Goal: Book appointment/travel/reservation

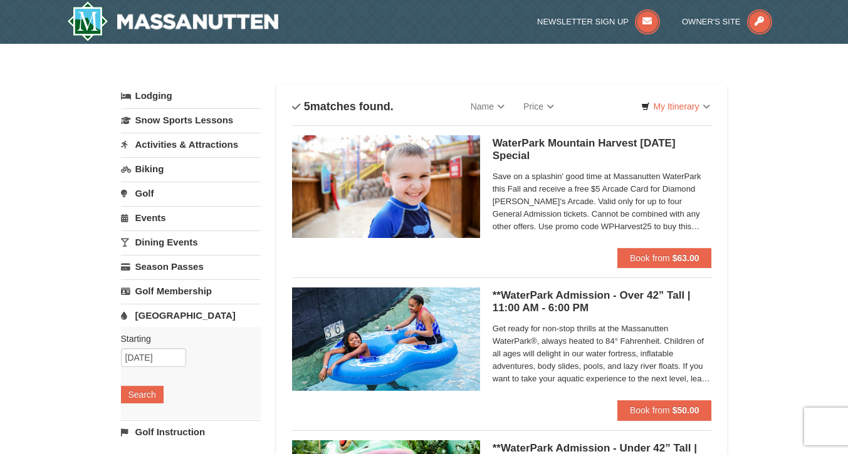
click at [550, 224] on span "Save on a splashin' good time at Massanutten WaterPark this Fall and receive a …" at bounding box center [602, 201] width 219 height 63
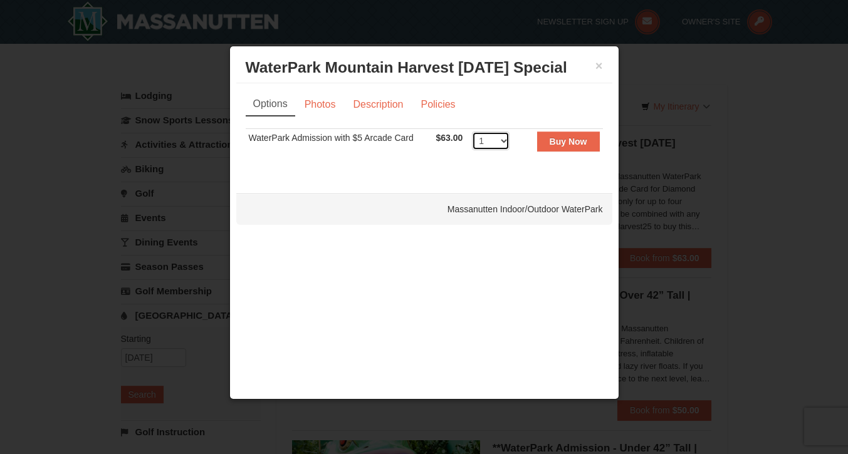
click at [483, 135] on select "1 2 3 4 5 6 7 8 9 10 11 12 13 14 15 16 17 18 19 20 21 22" at bounding box center [491, 141] width 38 height 19
select select "3"
click at [472, 132] on select "1 2 3 4 5 6 7 8 9 10 11 12 13 14 15 16 17 18 19 20 21 22" at bounding box center [491, 141] width 38 height 19
click at [579, 142] on strong "Buy Now" at bounding box center [569, 142] width 38 height 10
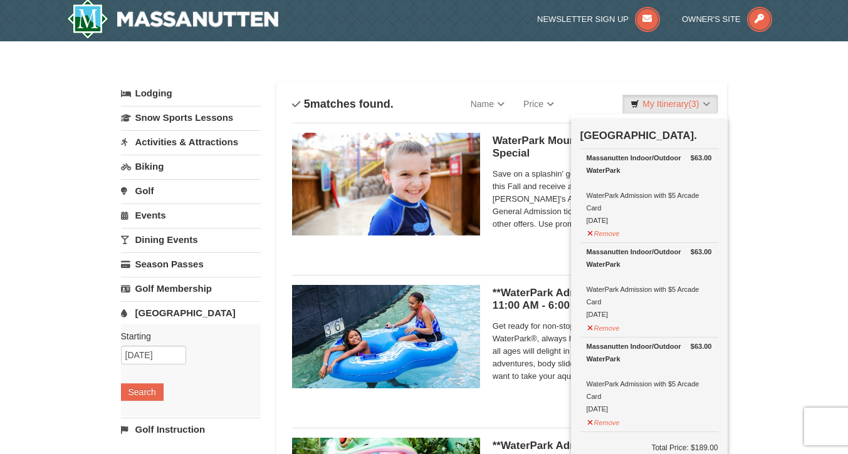
scroll to position [4, 0]
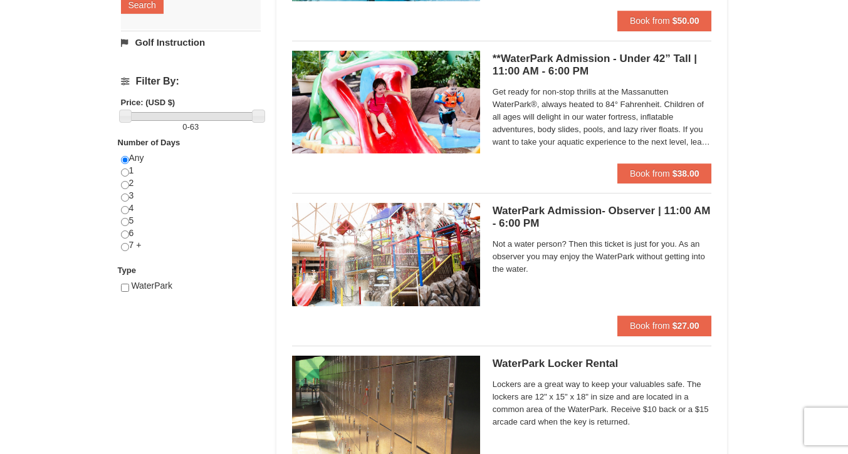
scroll to position [462, 0]
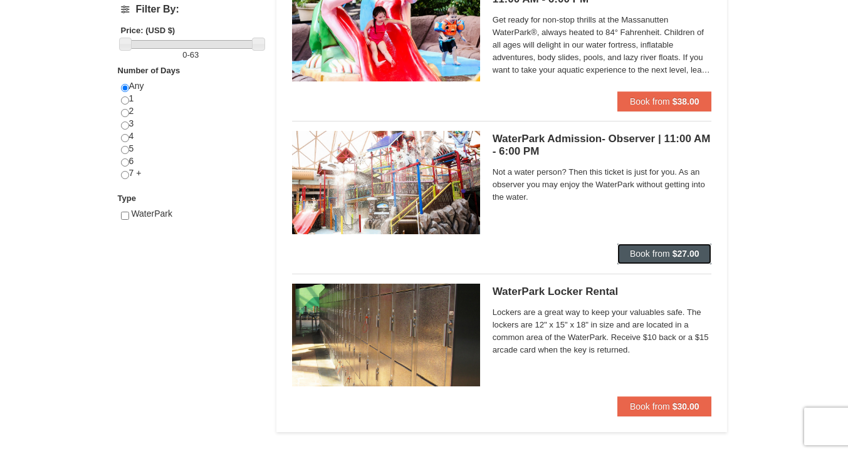
click at [657, 252] on span "Book from" at bounding box center [650, 254] width 40 height 10
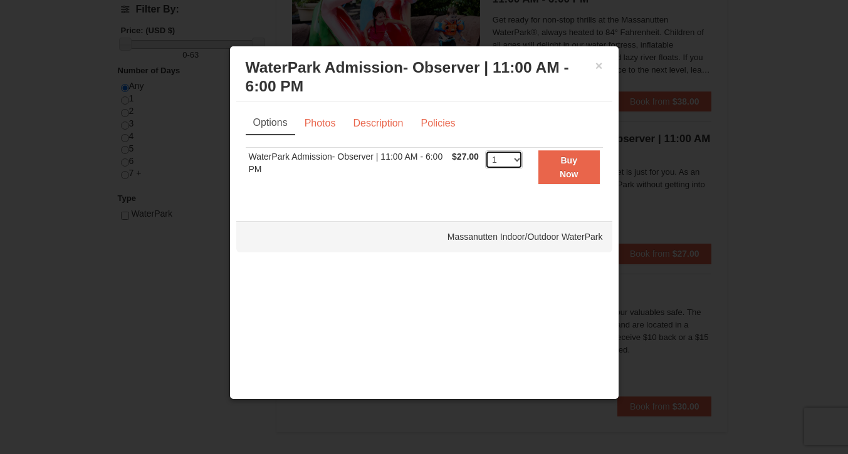
click at [509, 162] on select "1 2 3 4 5 6 7 8 9 10 11 12 13 14 15 16 17 18 19 20 21 22 23 24 25 26 27 28 29 3…" at bounding box center [504, 159] width 38 height 19
select select "2"
click at [485, 150] on select "1 2 3 4 5 6 7 8 9 10 11 12 13 14 15 16 17 18 19 20 21 22 23 24 25 26 27 28 29 3…" at bounding box center [504, 159] width 38 height 19
click at [575, 155] on button "Buy Now" at bounding box center [568, 167] width 61 height 34
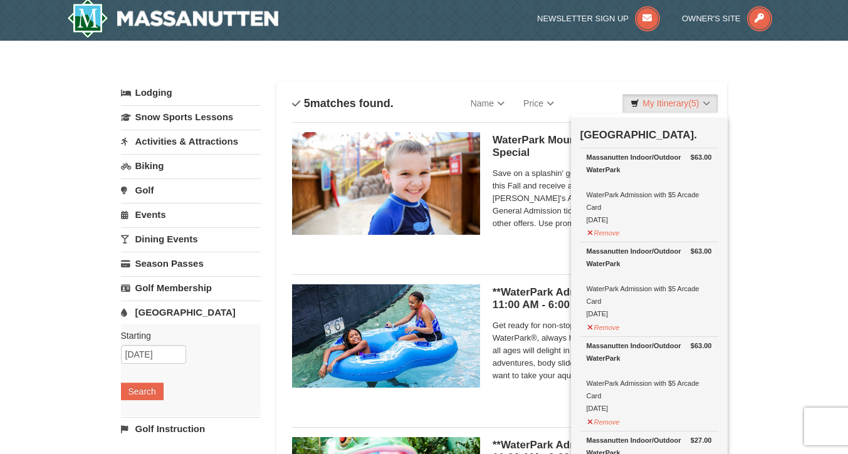
scroll to position [4, 0]
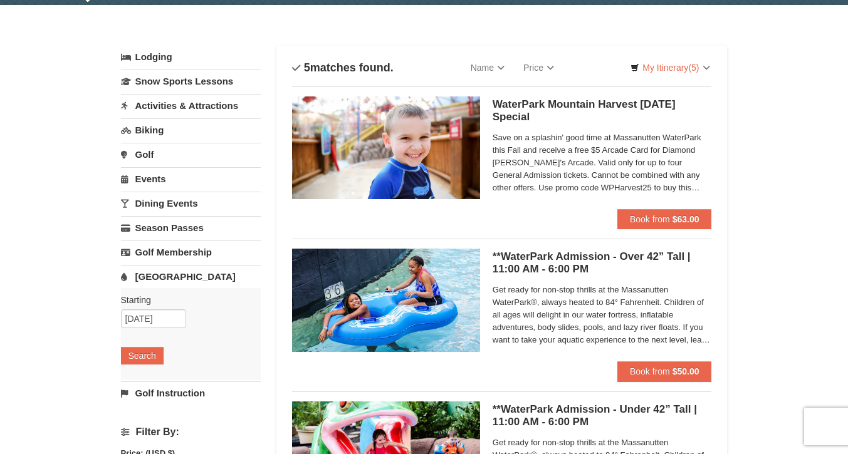
scroll to position [37, 0]
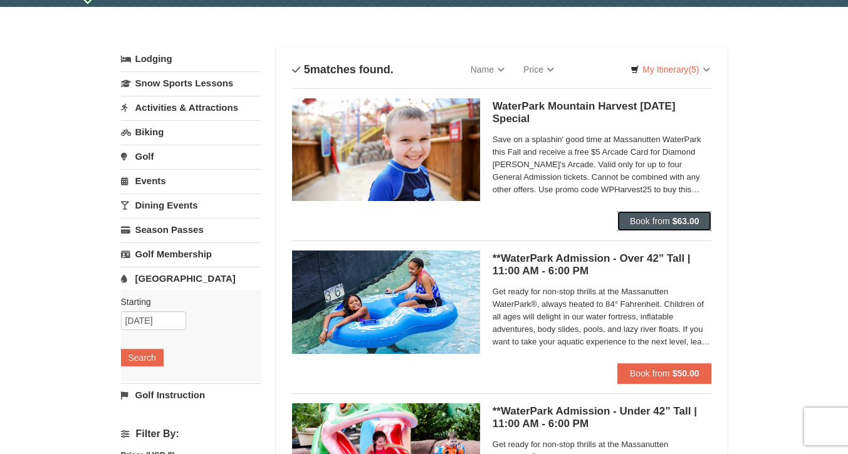
click at [666, 218] on span "Book from" at bounding box center [650, 221] width 40 height 10
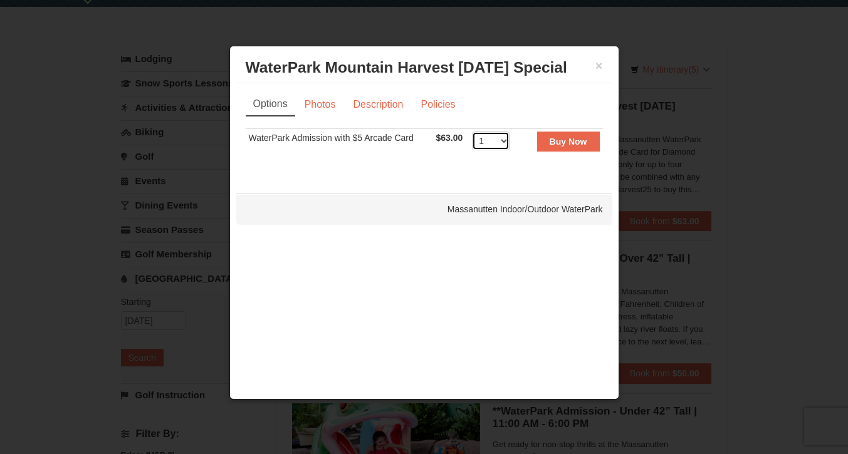
click at [501, 136] on select "1 2 3 4 5 6 7 8 9 10 11 12 13 14 15 16 17 18 19 20 21 22" at bounding box center [491, 141] width 38 height 19
select select "2"
click at [472, 132] on select "1 2 3 4 5 6 7 8 9 10 11 12 13 14 15 16 17 18 19 20 21 22" at bounding box center [491, 141] width 38 height 19
click at [573, 135] on button "Buy Now" at bounding box center [568, 142] width 63 height 20
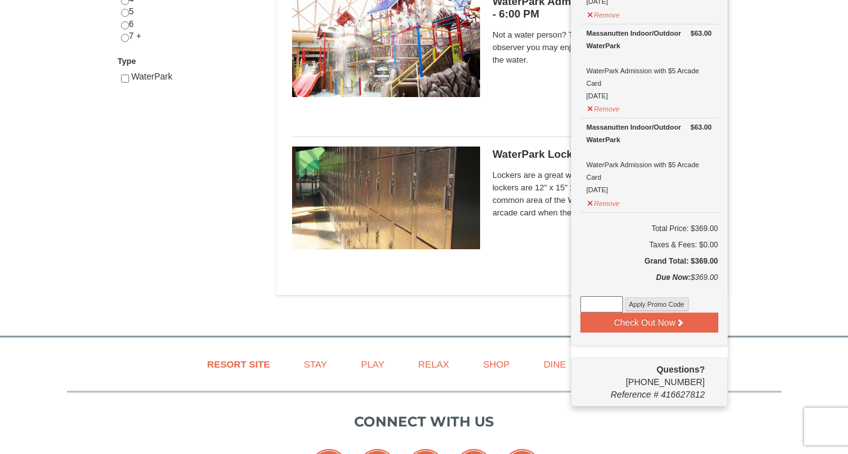
scroll to position [600, 0]
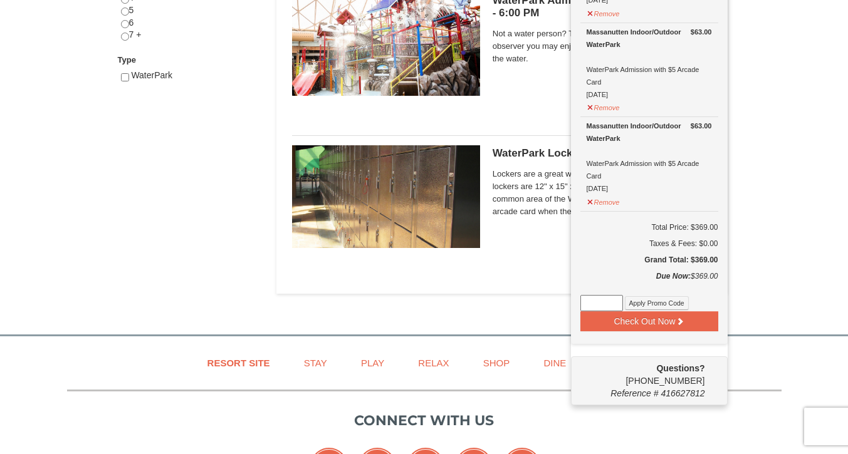
click at [599, 303] on input at bounding box center [601, 303] width 43 height 16
paste input "v"
type input "v"
type input "wpharvest25"
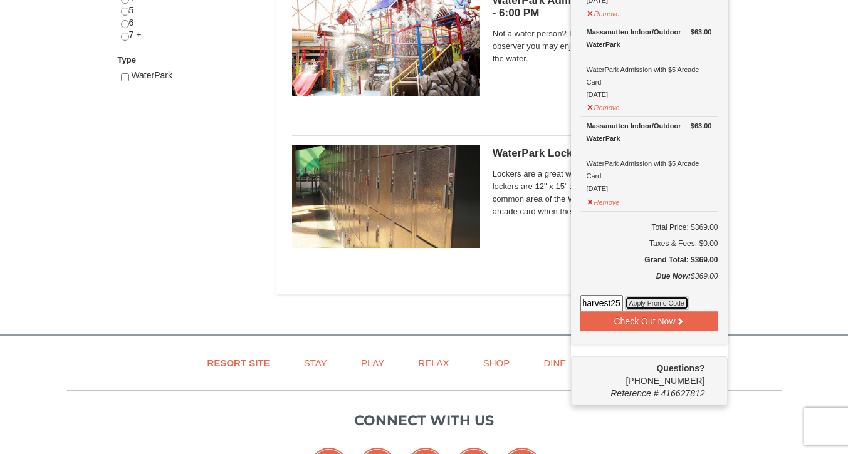
click at [646, 305] on button "Apply Promo Code" at bounding box center [657, 303] width 64 height 14
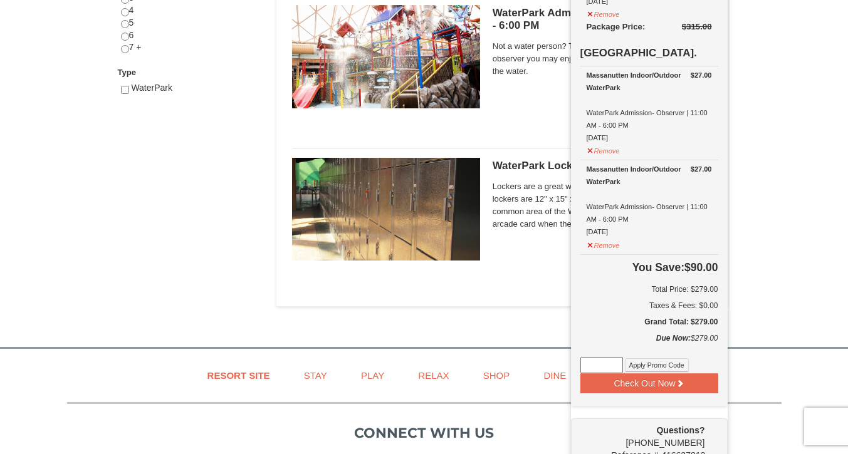
scroll to position [587, 0]
click at [599, 243] on button "Remove" at bounding box center [604, 245] width 34 height 16
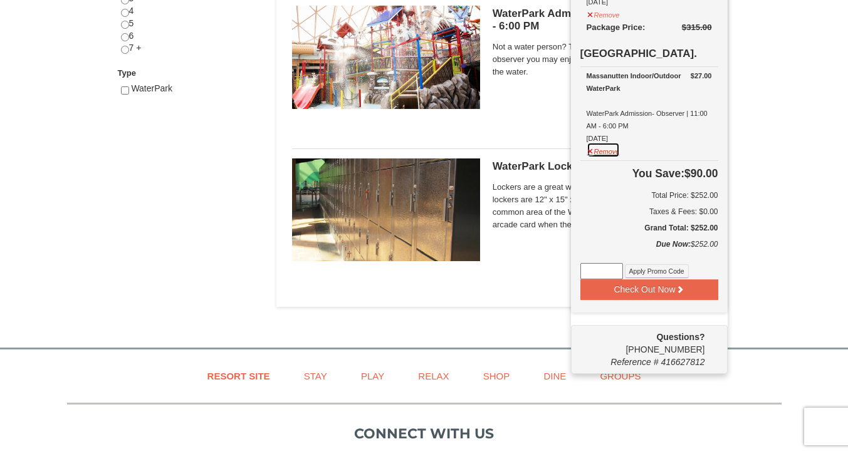
click at [598, 154] on button "Remove" at bounding box center [604, 150] width 34 height 16
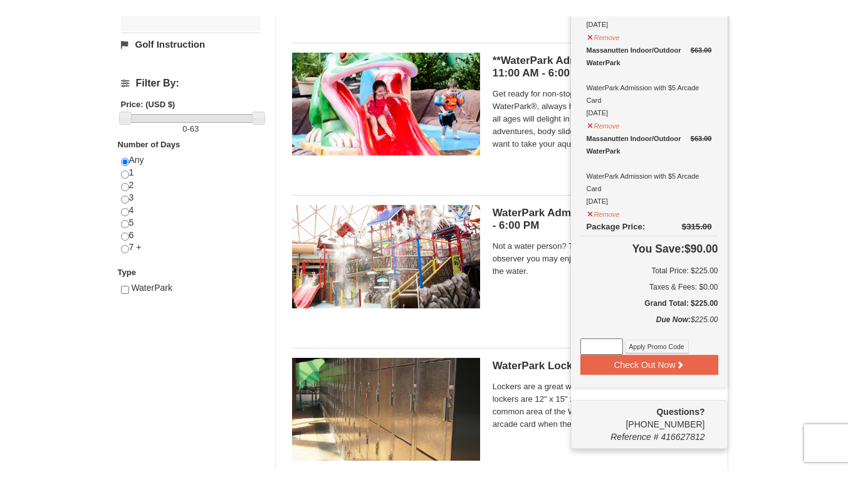
scroll to position [405, 0]
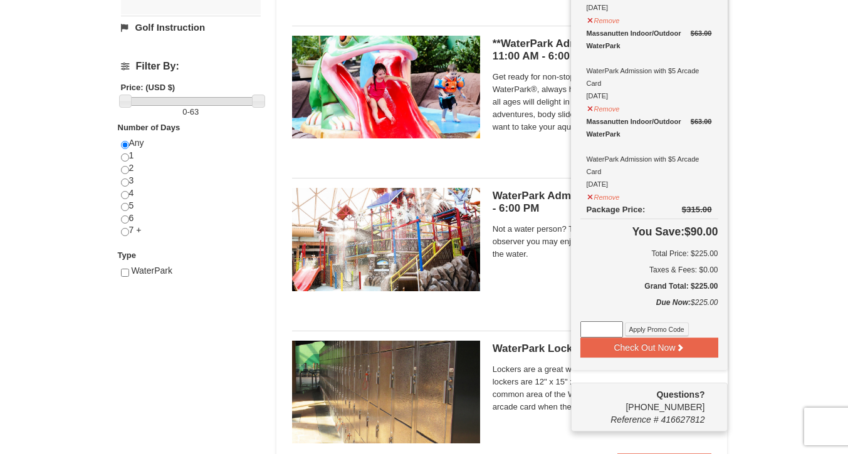
click at [773, 172] on div "× Categories List Filter My Itinerary (5) Check Out Now 2025 WaterPark Mountain…" at bounding box center [424, 78] width 848 height 879
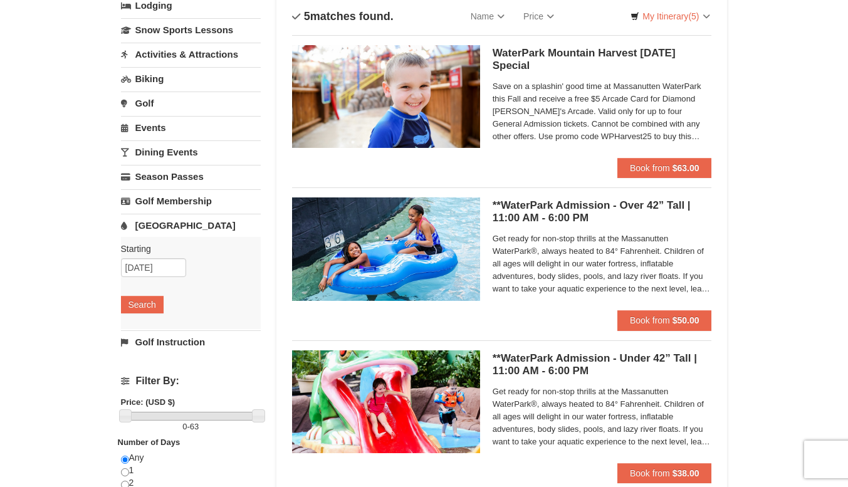
scroll to position [0, 0]
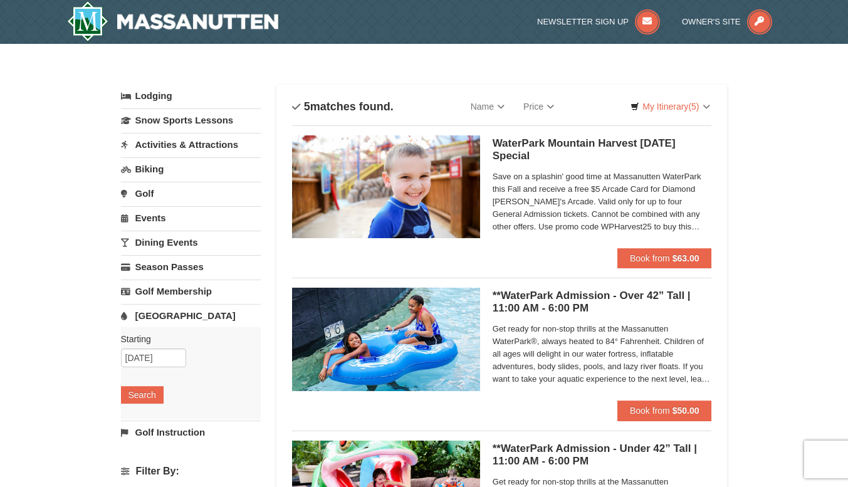
click at [158, 103] on link "Lodging" at bounding box center [191, 96] width 140 height 23
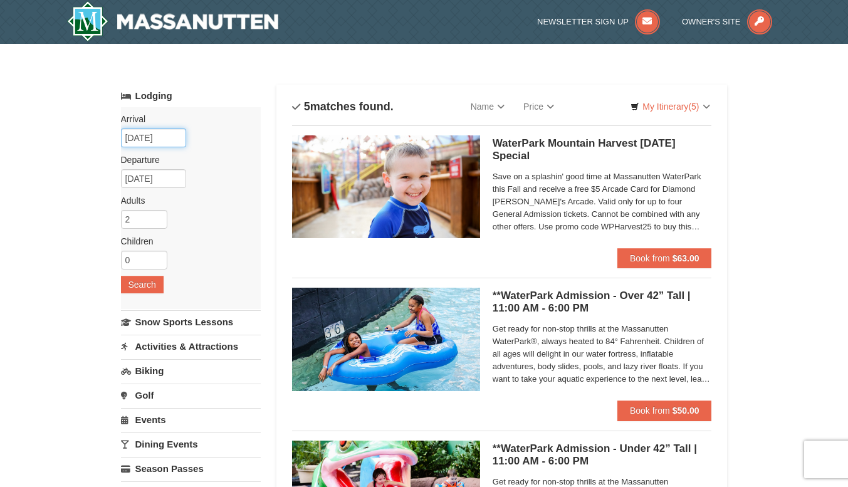
click at [147, 145] on input "[DATE]" at bounding box center [153, 137] width 65 height 19
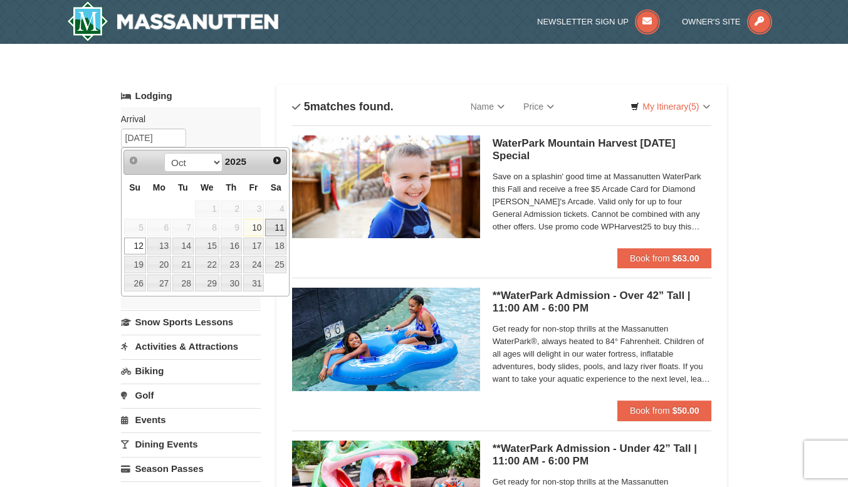
click at [275, 224] on link "11" at bounding box center [275, 228] width 21 height 18
type input "[DATE]"
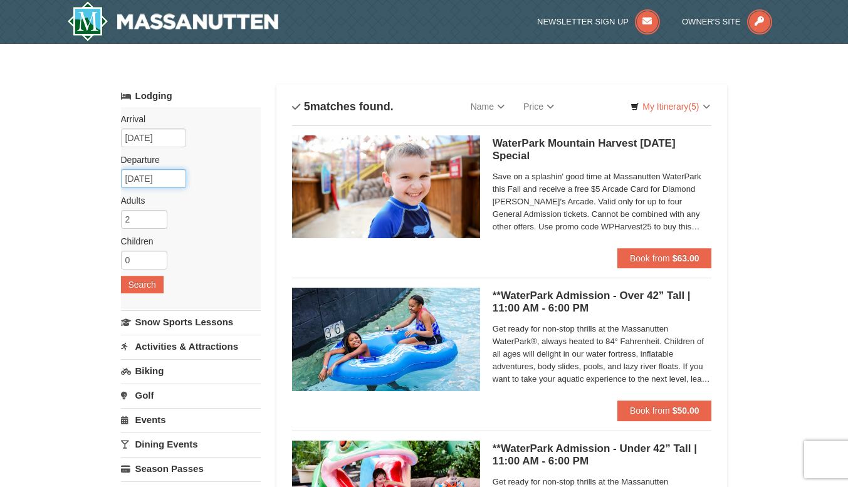
click at [152, 176] on input "10/14/2025" at bounding box center [153, 178] width 65 height 19
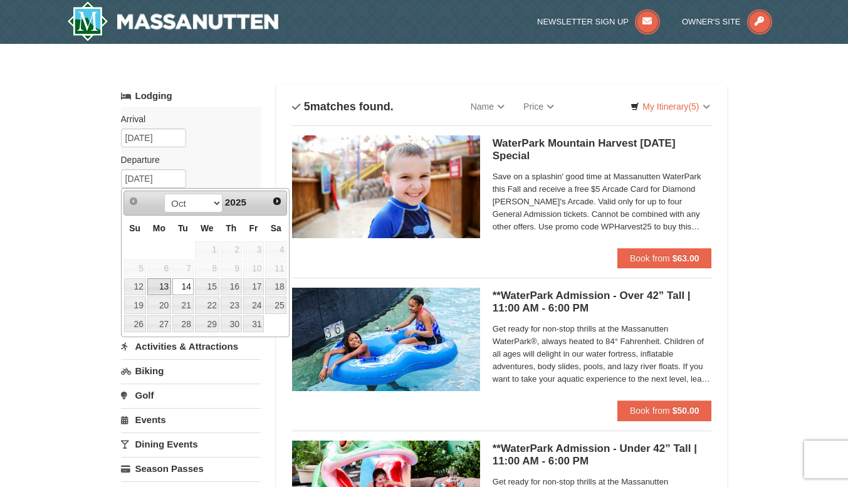
click at [161, 286] on link "13" at bounding box center [159, 287] width 24 height 18
type input "[DATE]"
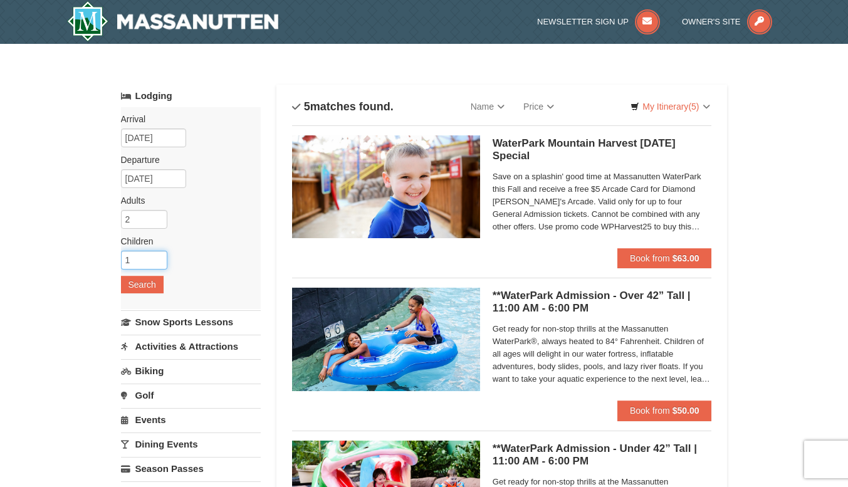
click at [158, 255] on input "1" at bounding box center [144, 260] width 46 height 19
click at [158, 255] on input "2" at bounding box center [144, 260] width 46 height 19
type input "3"
click at [158, 255] on input "3" at bounding box center [144, 260] width 46 height 19
click at [143, 291] on button "Search" at bounding box center [142, 285] width 43 height 18
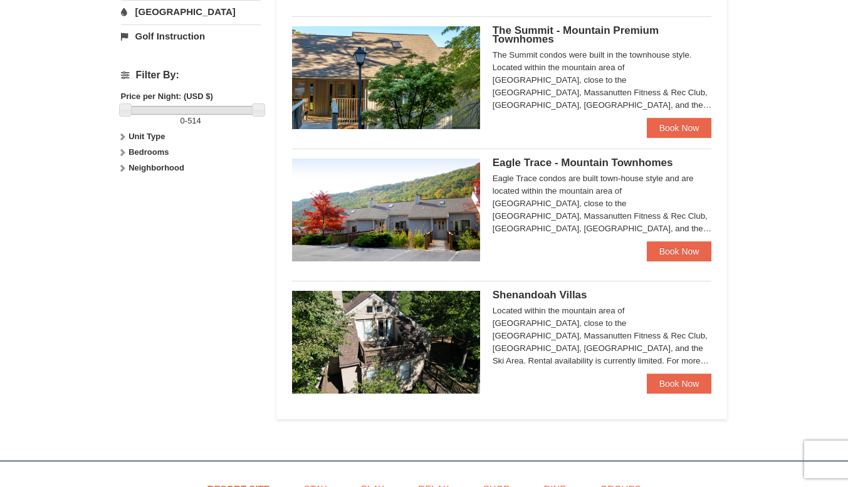
scroll to position [506, 0]
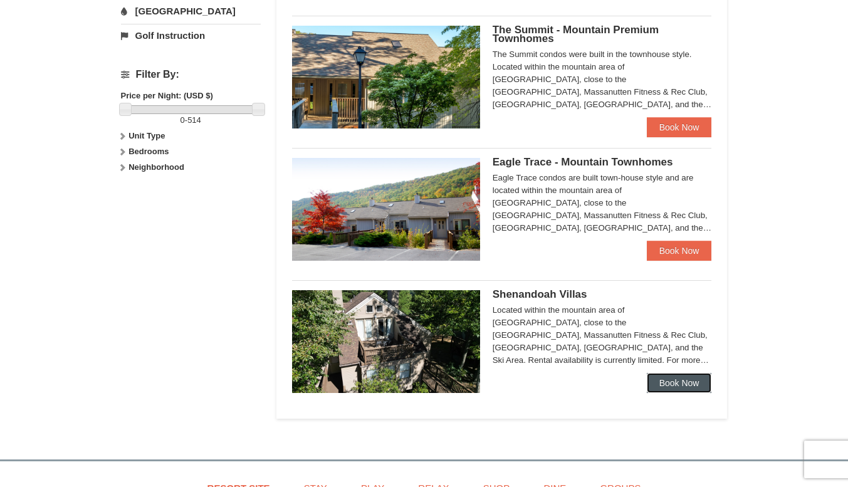
click at [667, 380] on link "Book Now" at bounding box center [679, 383] width 65 height 20
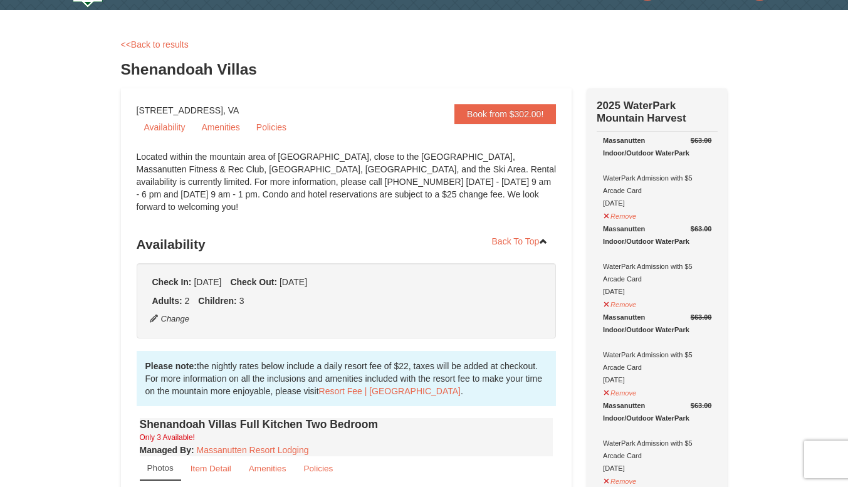
scroll to position [33, 0]
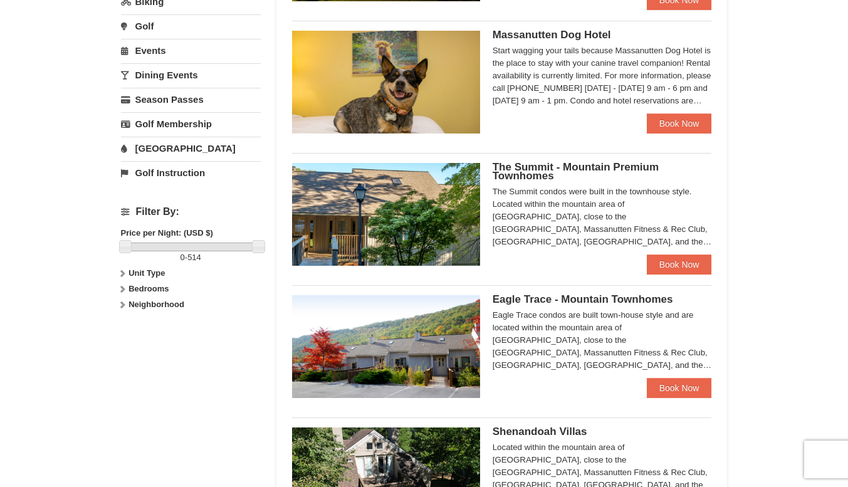
scroll to position [368, 0]
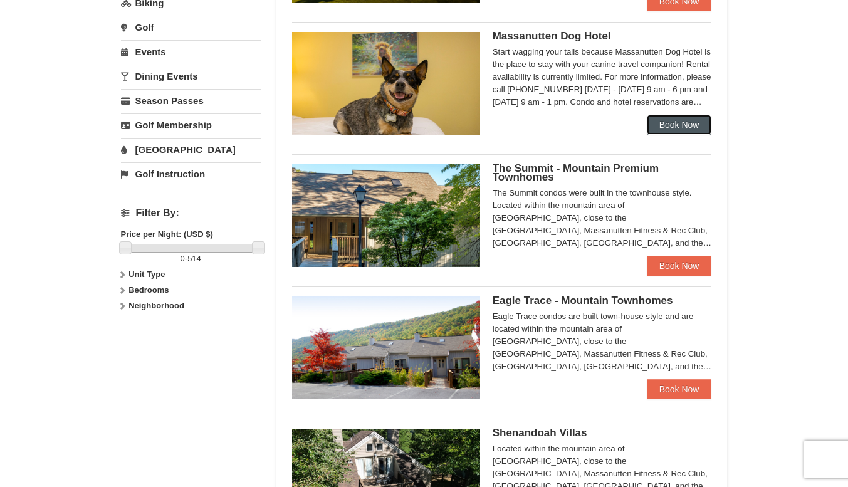
click at [674, 134] on link "Book Now" at bounding box center [679, 125] width 65 height 20
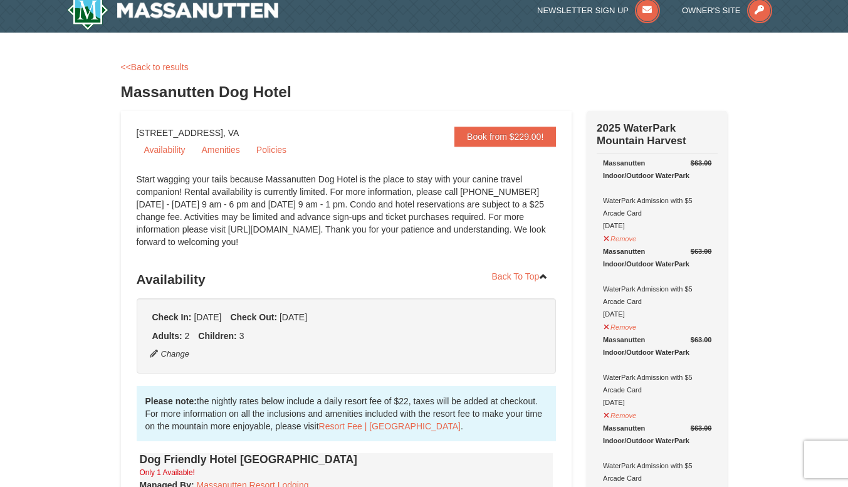
scroll to position [11, 0]
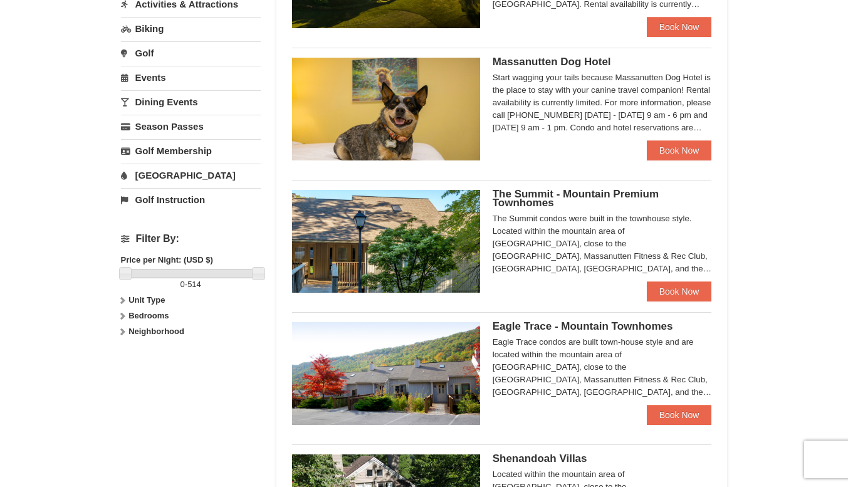
scroll to position [368, 0]
